Goal: Task Accomplishment & Management: Use online tool/utility

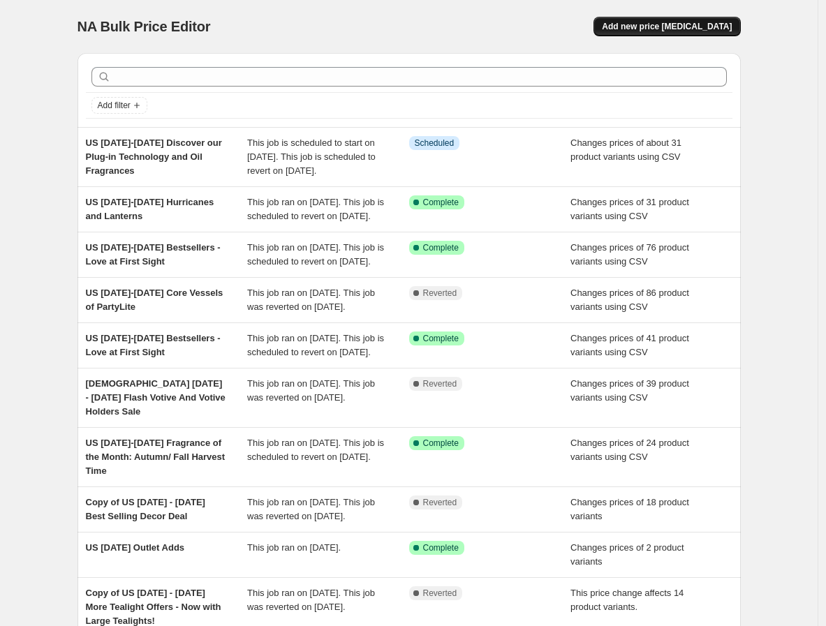
click at [686, 29] on span "Add new price [MEDICAL_DATA]" at bounding box center [667, 26] width 130 height 11
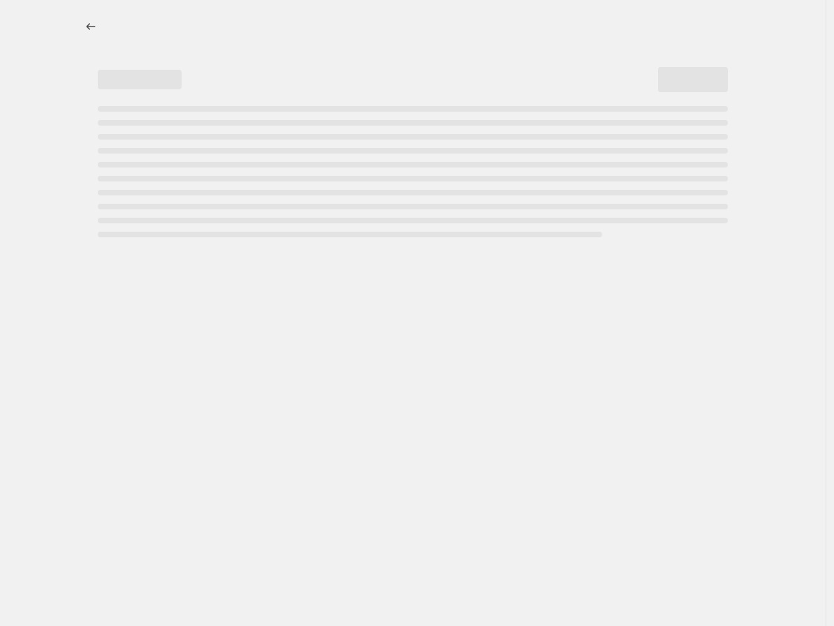
select select "percentage"
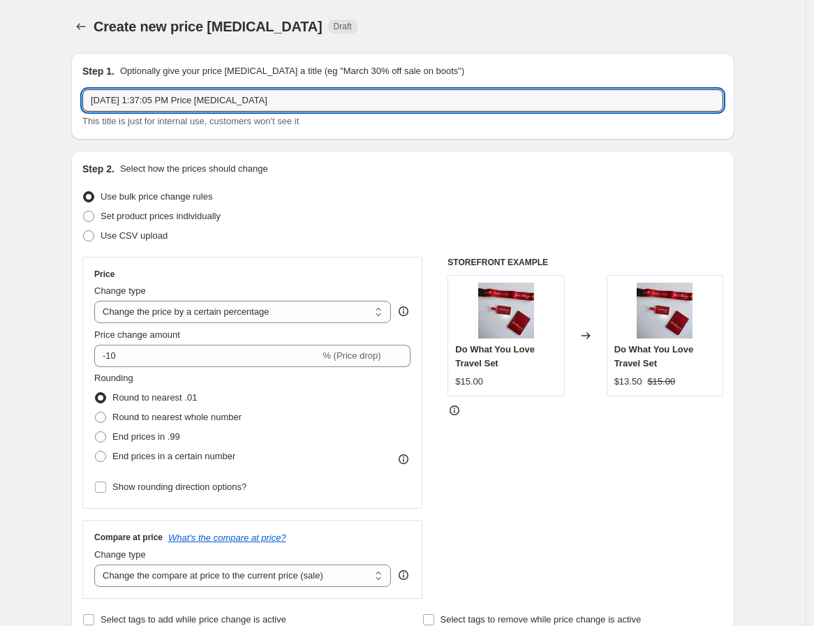
drag, startPoint x: 291, startPoint y: 98, endPoint x: 80, endPoint y: 94, distance: 211.0
click at [80, 94] on div "Step 1. Optionally give your price [MEDICAL_DATA] a title (eg "March 30% off sa…" at bounding box center [403, 96] width 664 height 87
paste input "[DATE]-[DATE] Autumn Campaign"
type input "US [DATE]-[DATE] Autumn Campaign"
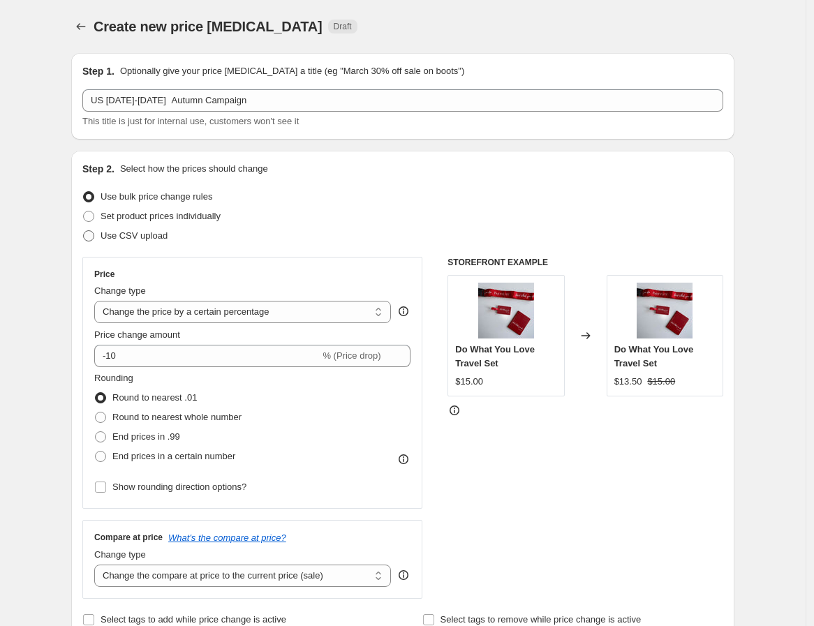
click at [94, 235] on span at bounding box center [88, 235] width 11 height 11
click at [84, 231] on input "Use CSV upload" at bounding box center [83, 230] width 1 height 1
radio input "true"
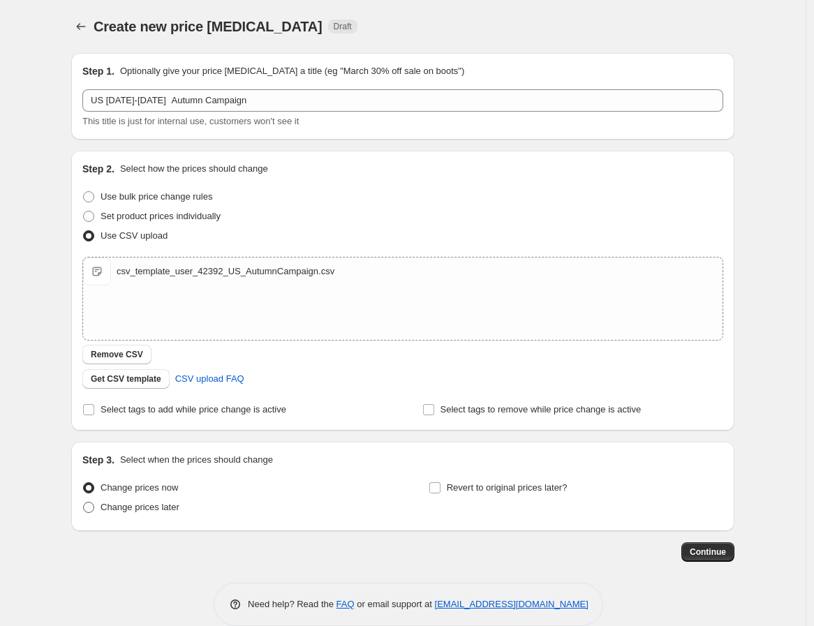
click at [94, 504] on span at bounding box center [88, 507] width 11 height 11
click at [84, 503] on input "Change prices later" at bounding box center [83, 502] width 1 height 1
radio input "true"
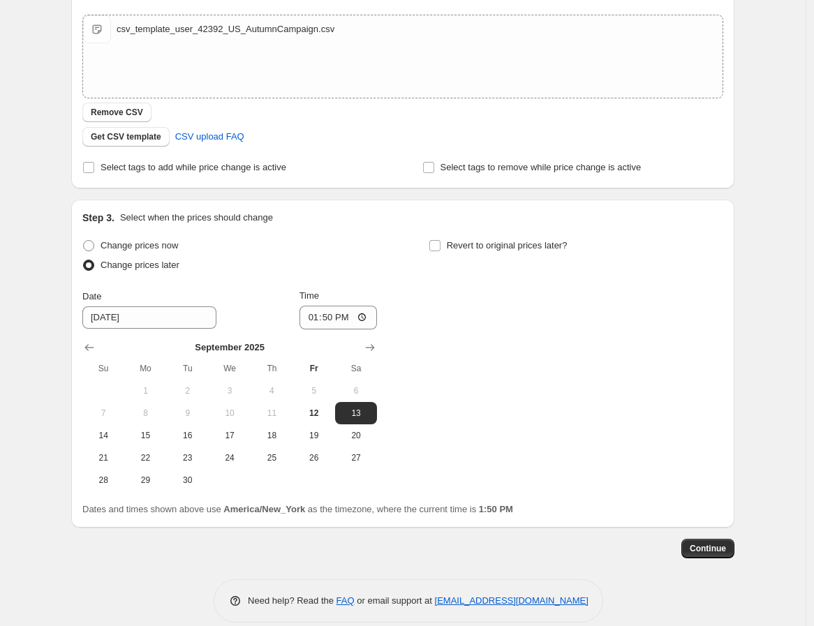
scroll to position [259, 0]
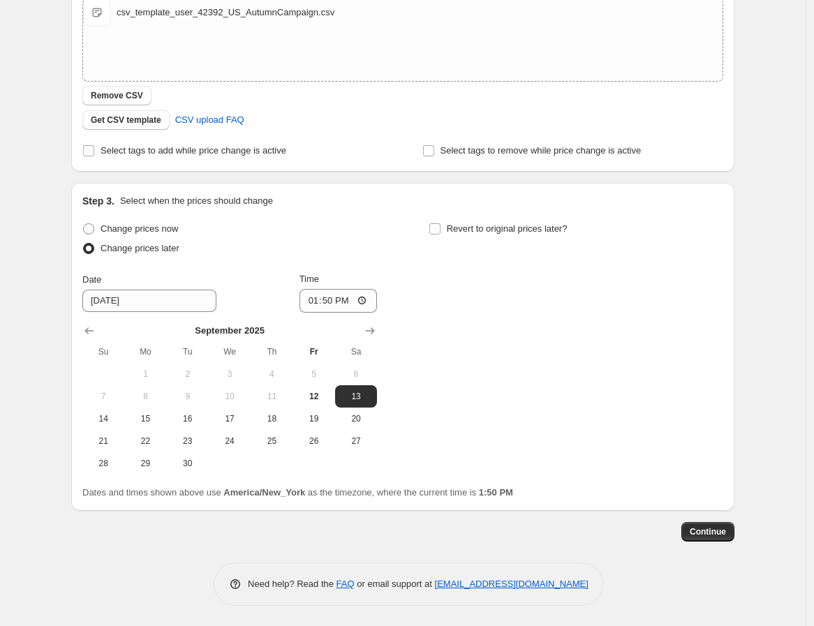
drag, startPoint x: 270, startPoint y: 419, endPoint x: 329, endPoint y: 329, distance: 107.9
click at [270, 419] on span "18" at bounding box center [271, 418] width 31 height 11
type input "[DATE]"
click at [309, 300] on input "13:50" at bounding box center [339, 301] width 78 height 24
type input "08:00"
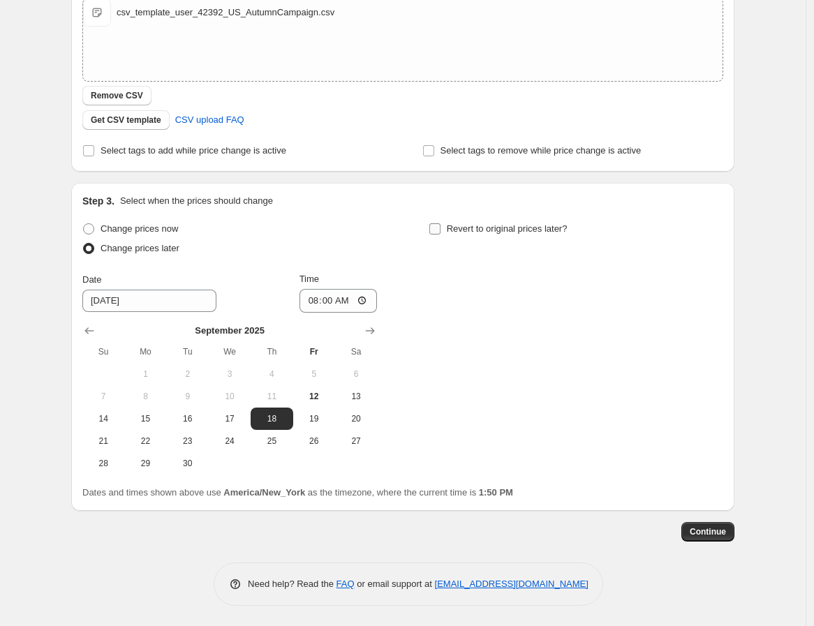
click at [437, 228] on input "Revert to original prices later?" at bounding box center [435, 229] width 11 height 11
checkbox input "true"
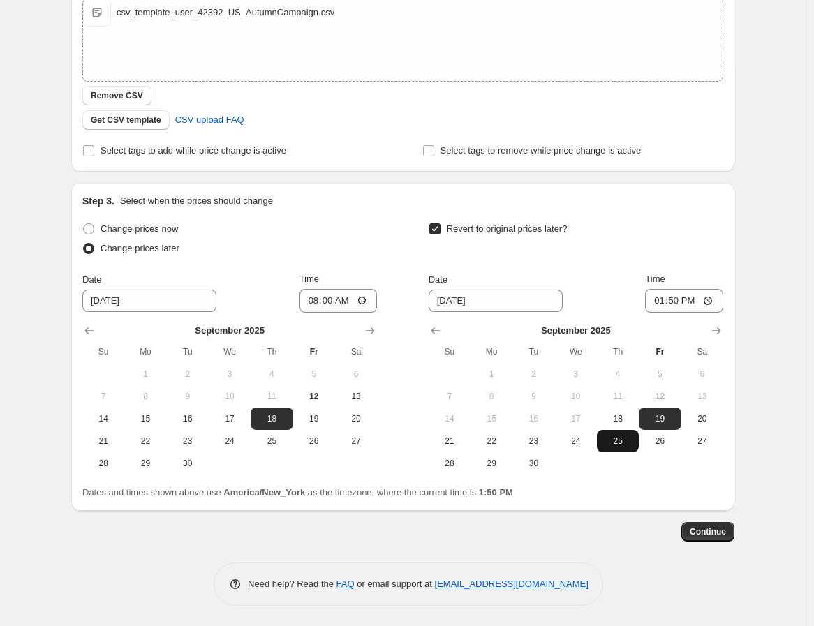
click at [615, 444] on span "25" at bounding box center [618, 441] width 31 height 11
type input "[DATE]"
click at [664, 303] on input "13:50" at bounding box center [684, 301] width 78 height 24
type input "07:59"
click at [710, 533] on span "Continue" at bounding box center [708, 532] width 36 height 11
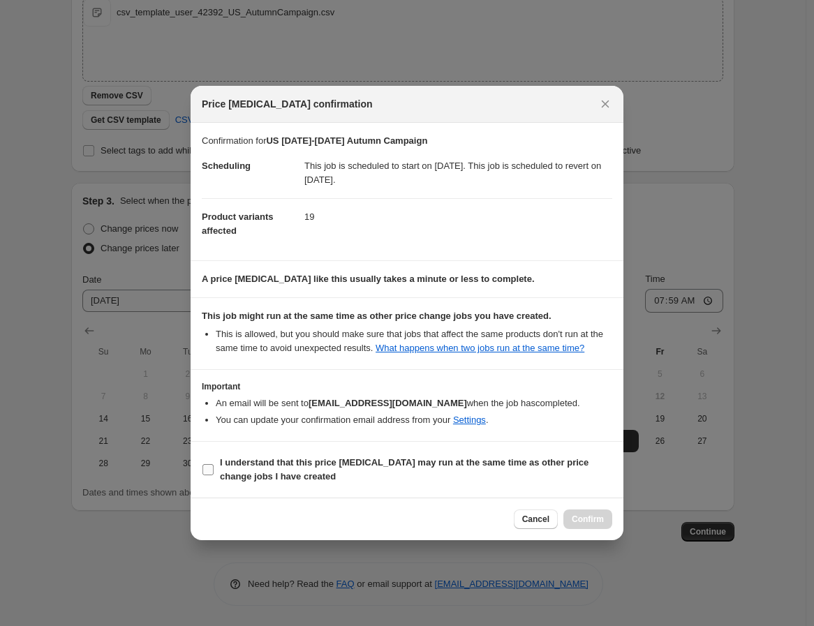
click at [398, 475] on span "I understand that this price [MEDICAL_DATA] may run at the same time as other p…" at bounding box center [416, 470] width 393 height 28
click at [214, 475] on input "I understand that this price [MEDICAL_DATA] may run at the same time as other p…" at bounding box center [208, 469] width 11 height 11
checkbox input "true"
click at [569, 518] on button "Confirm" at bounding box center [588, 520] width 49 height 20
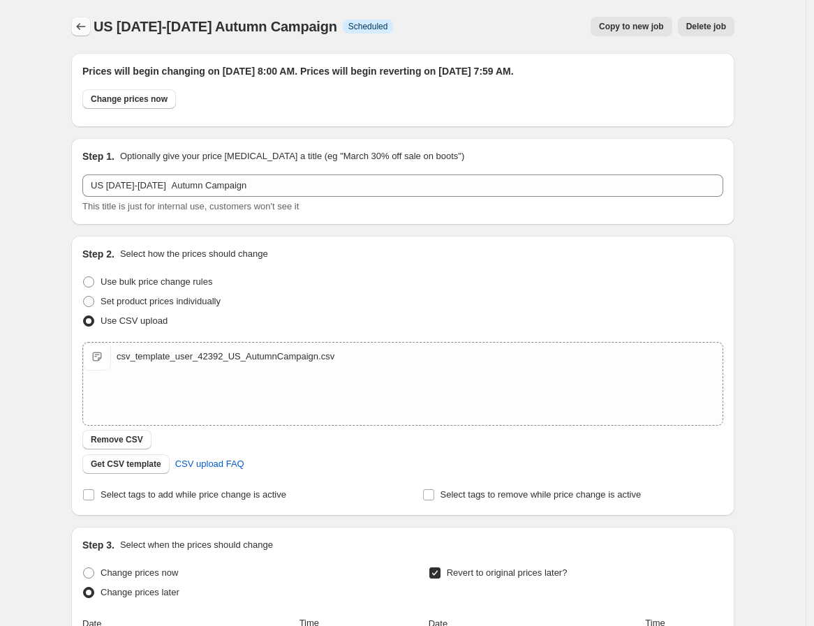
click at [75, 21] on button "Price change jobs" at bounding box center [81, 27] width 20 height 20
